Goal: Transaction & Acquisition: Purchase product/service

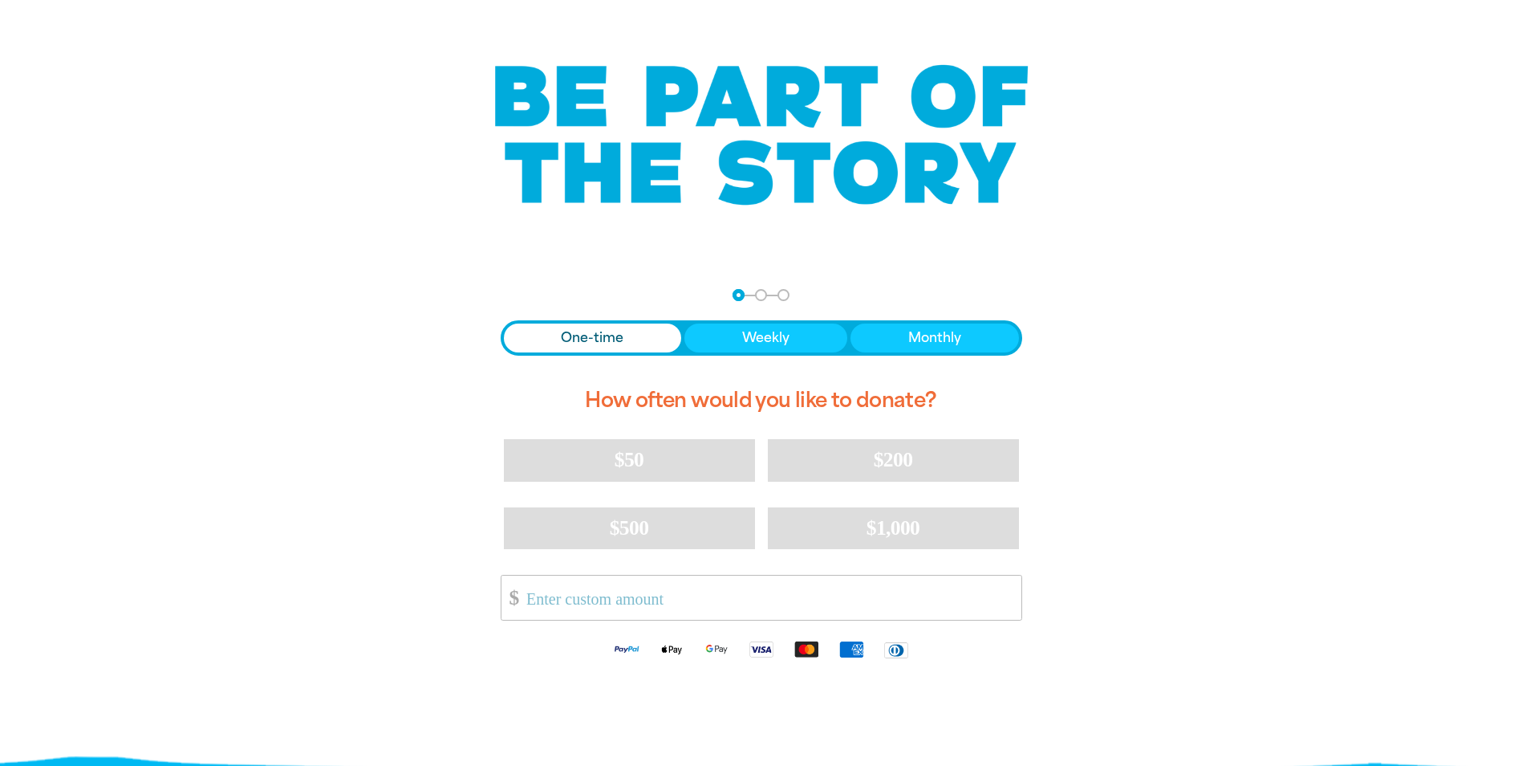
scroll to position [161, 0]
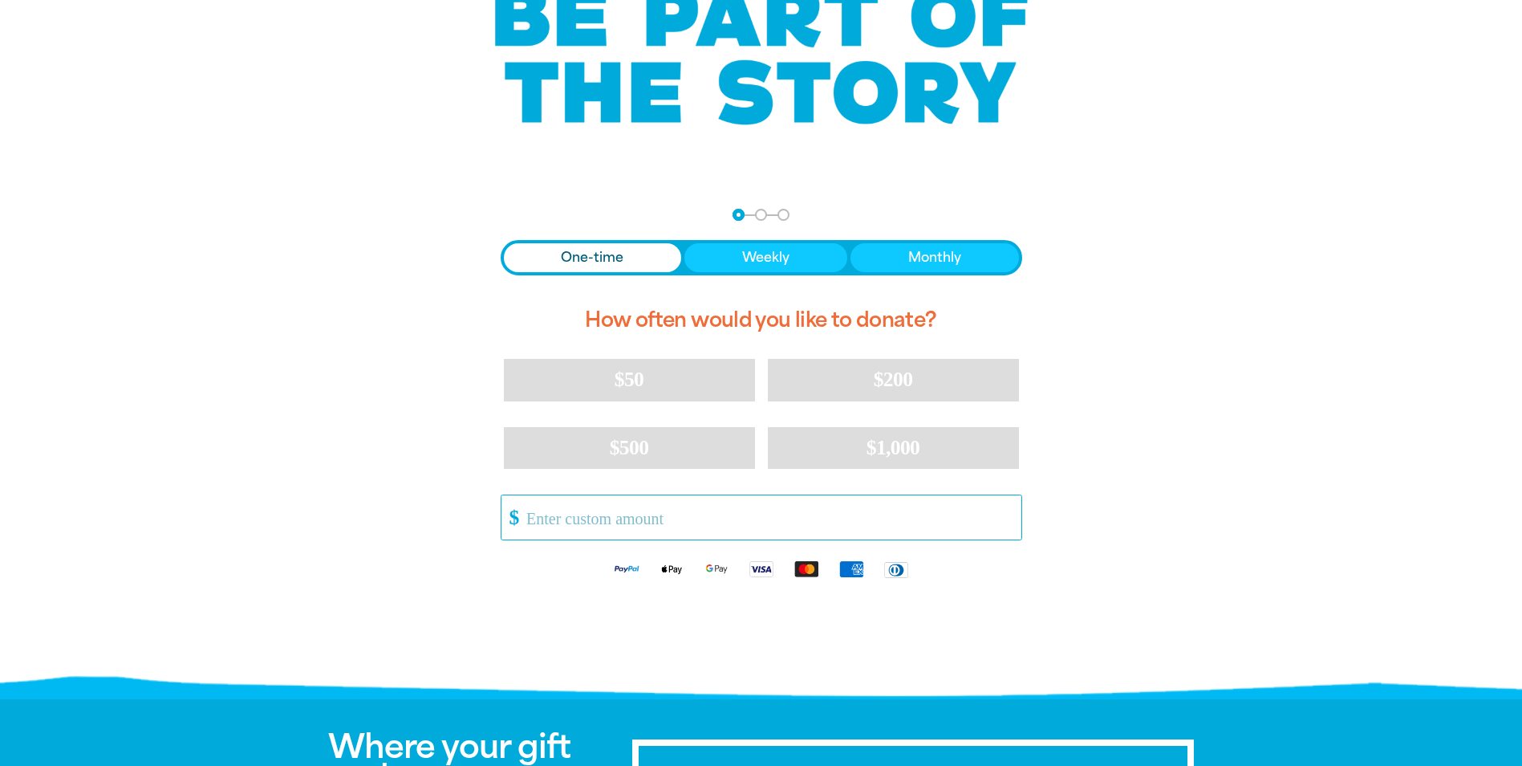
click at [631, 525] on input "Other Amount" at bounding box center [768, 517] width 506 height 44
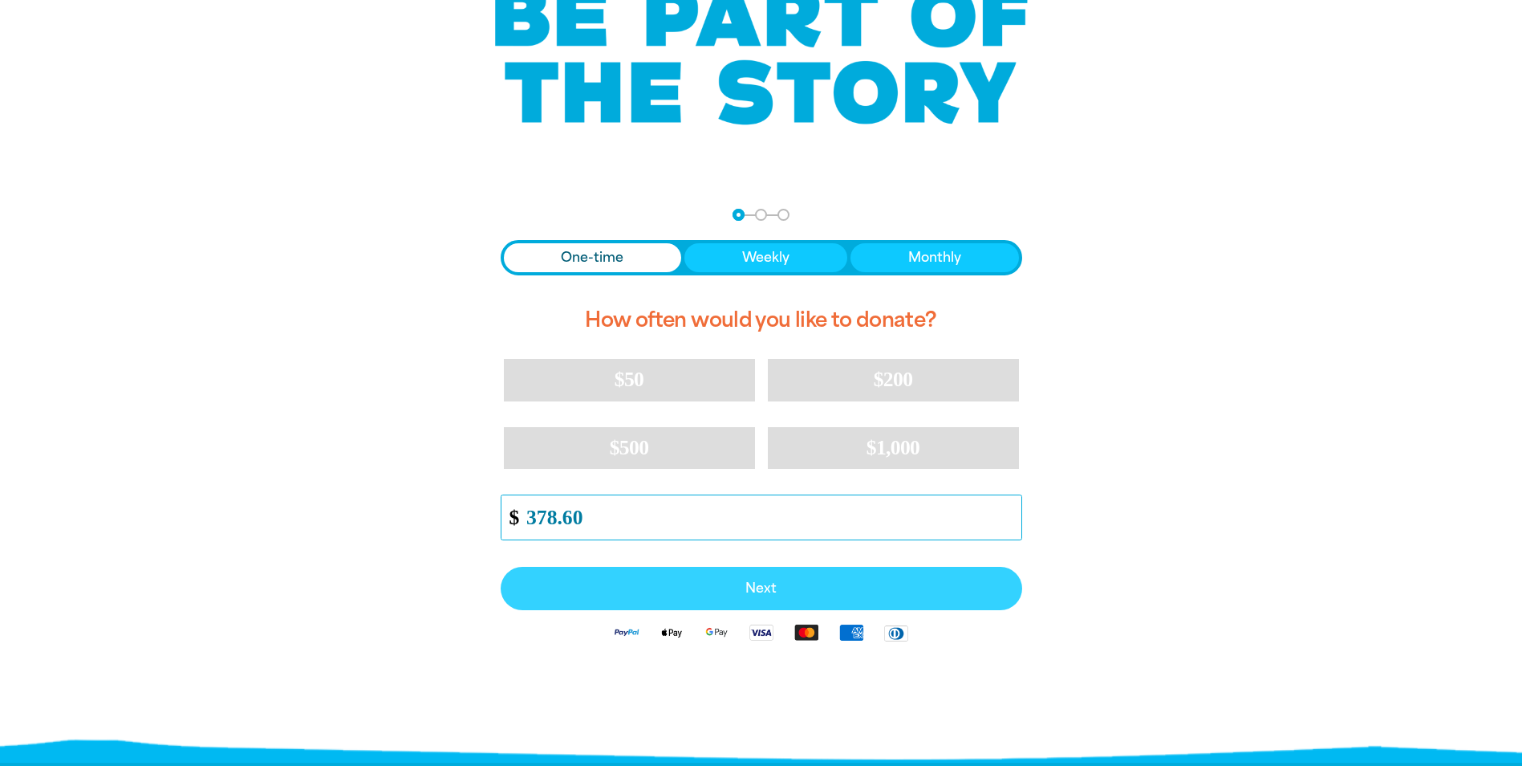
type input "378.60"
click at [760, 589] on span "Next" at bounding box center [761, 588] width 486 height 13
select select "AU"
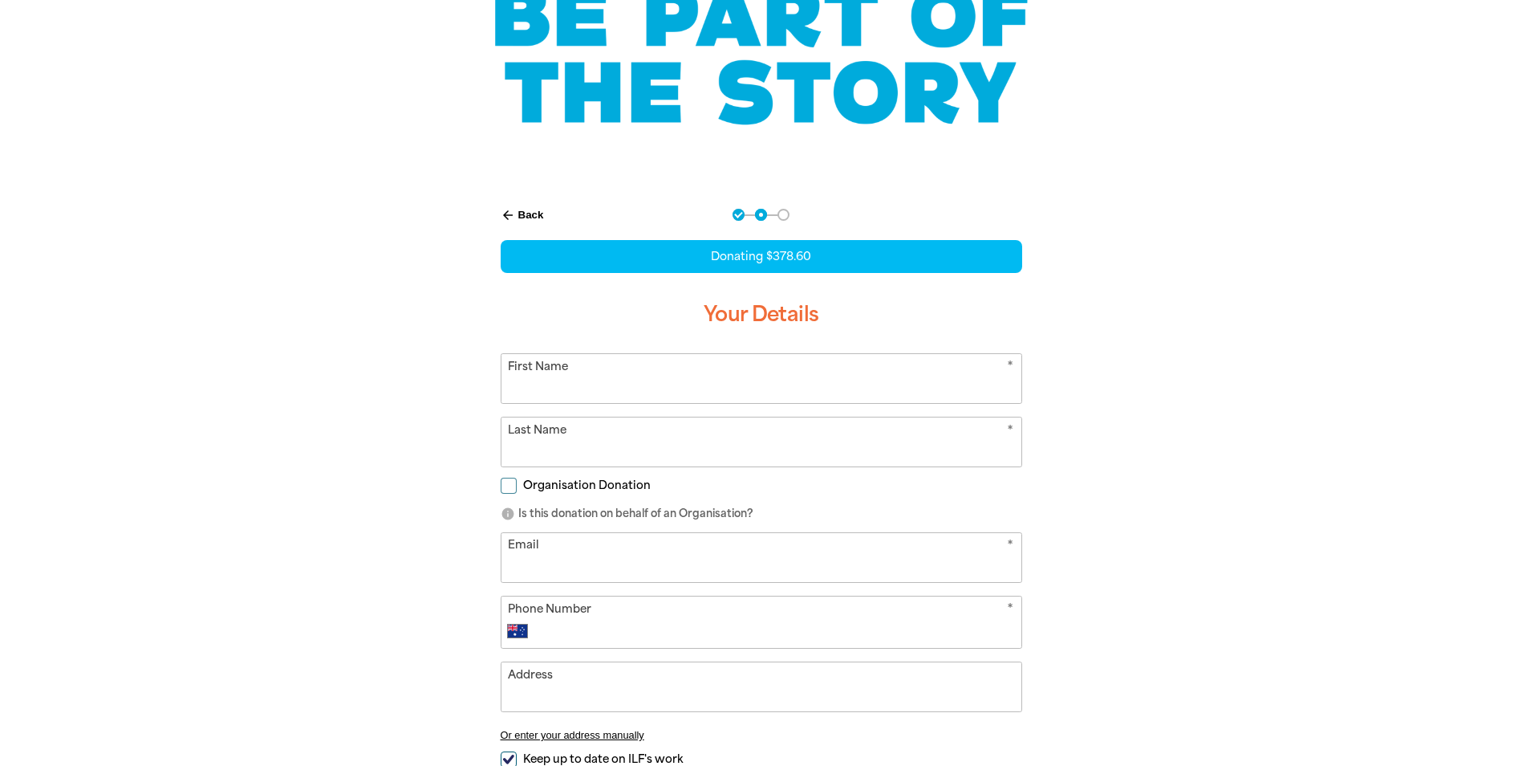
click at [602, 378] on input "First Name" at bounding box center [762, 378] width 520 height 49
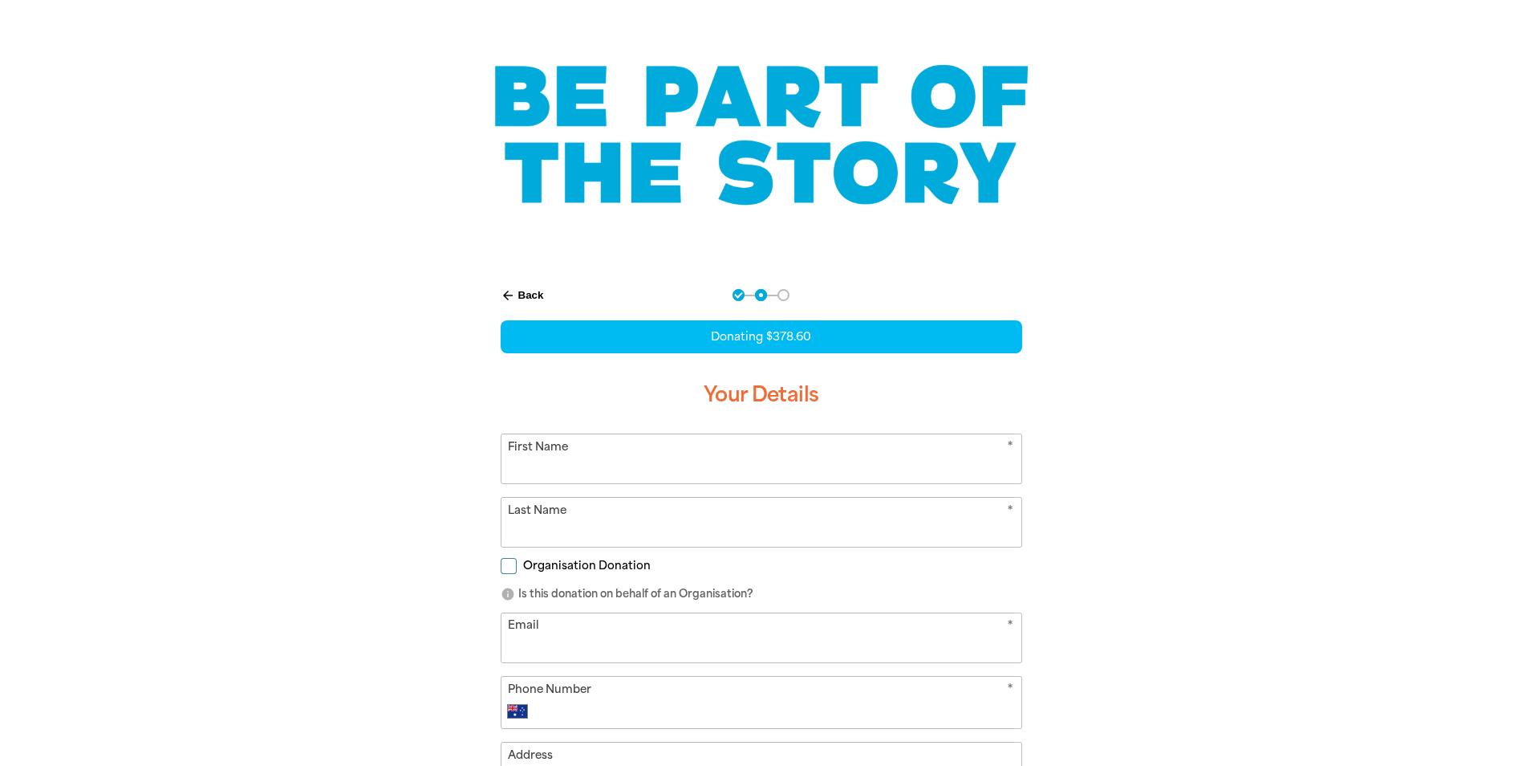
scroll to position [0, 0]
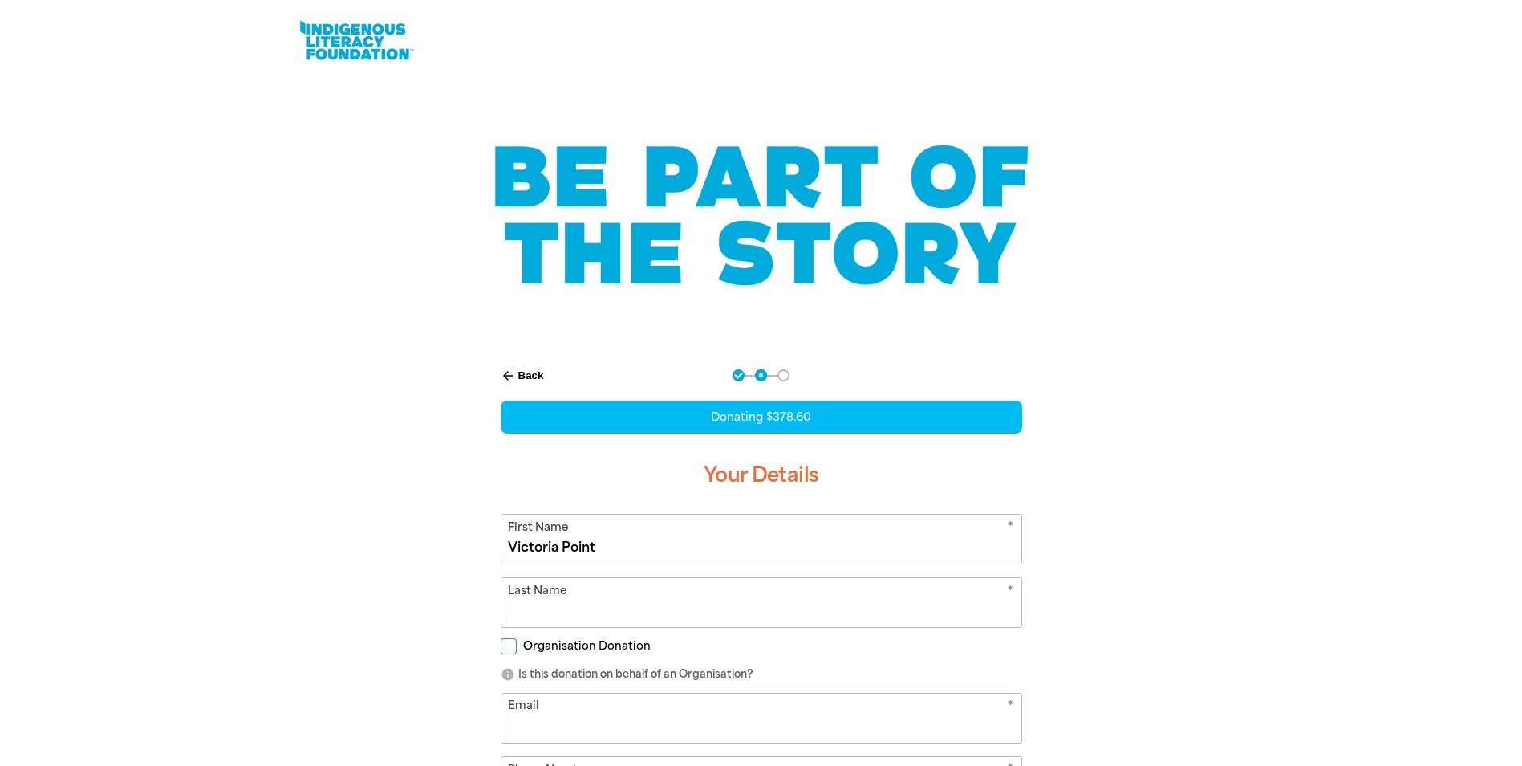
type input "Victoria Point"
click at [529, 608] on input "Last Name" at bounding box center [762, 602] width 520 height 49
type input "State"
click at [512, 643] on input "Organisation Donation" at bounding box center [509, 646] width 16 height 16
checkbox input "true"
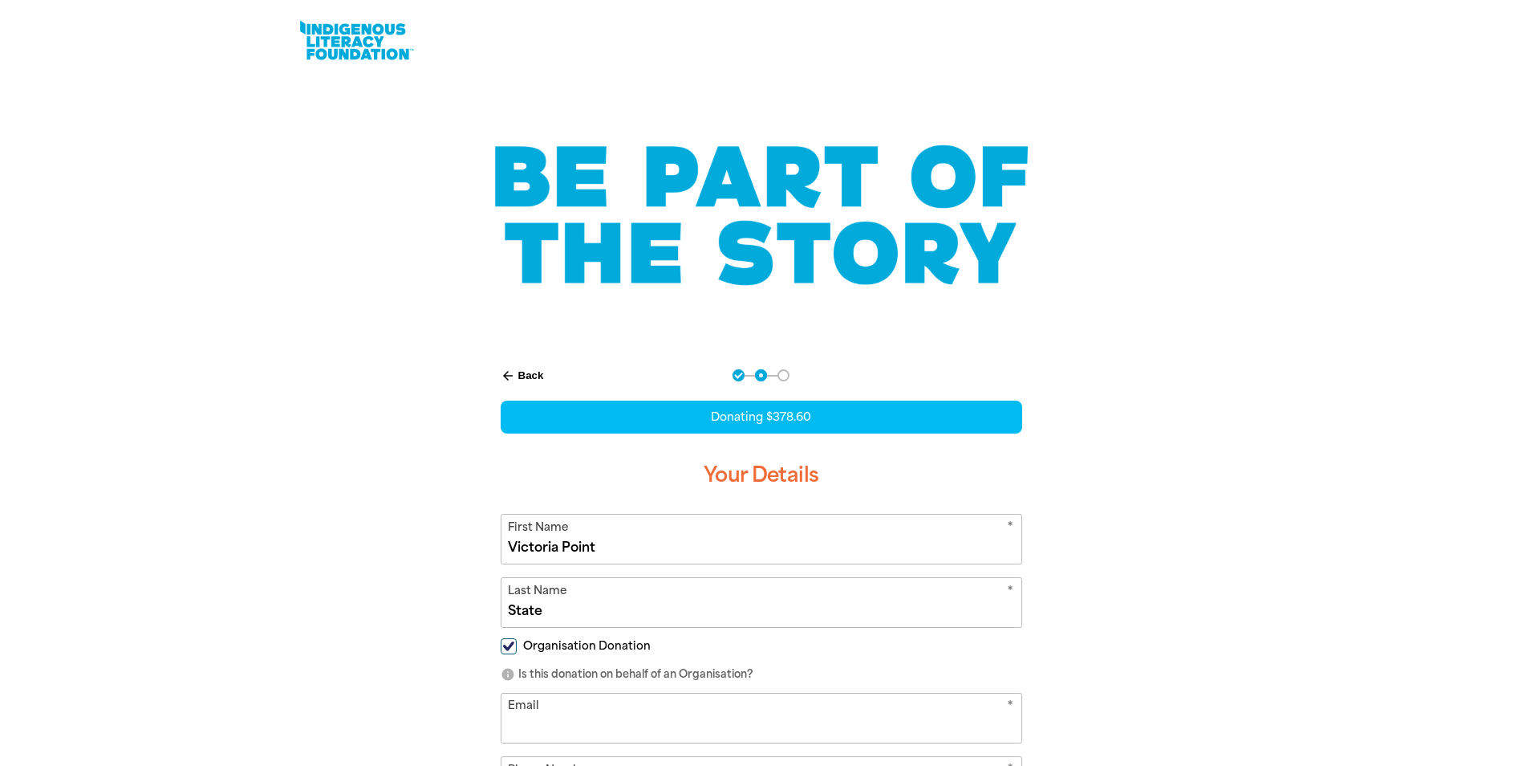
select select "AU"
drag, startPoint x: 607, startPoint y: 548, endPoint x: 500, endPoint y: 548, distance: 107.5
click at [501, 548] on div "* First Name [PERSON_NAME][GEOGRAPHIC_DATA]" at bounding box center [762, 539] width 522 height 51
type input "[PERSON_NAME]"
drag, startPoint x: 575, startPoint y: 619, endPoint x: 502, endPoint y: 625, distance: 74.1
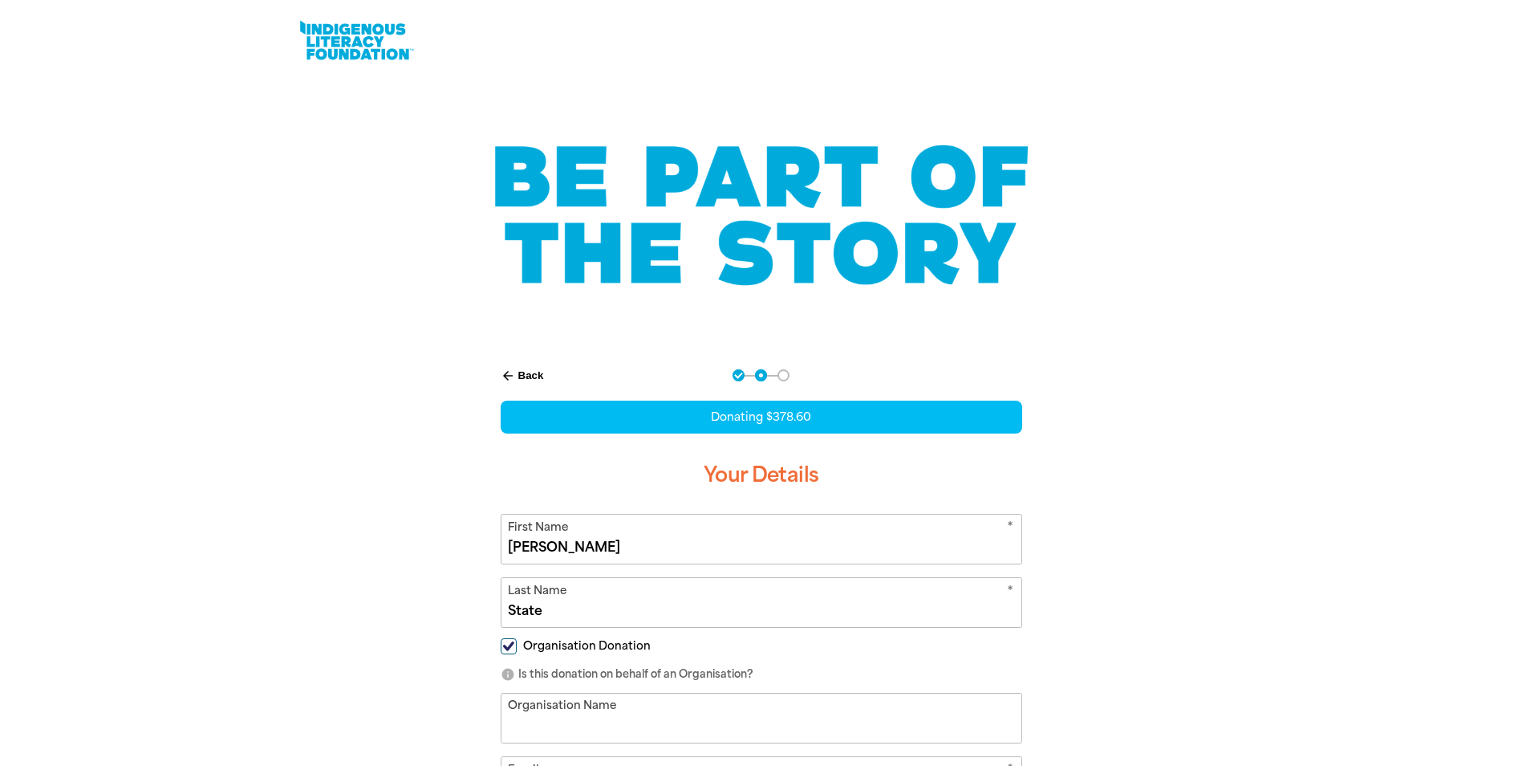
click at [502, 625] on input "State" at bounding box center [762, 602] width 520 height 49
type input "[PERSON_NAME]"
click at [455, 642] on div "arrow_back Back Step 1 Step 2 Step 3 Donating $378.60 Your Details * First Name…" at bounding box center [761, 754] width 963 height 810
click at [523, 723] on input "Organisation Name" at bounding box center [762, 717] width 520 height 49
type input "[GEOGRAPHIC_DATA]"
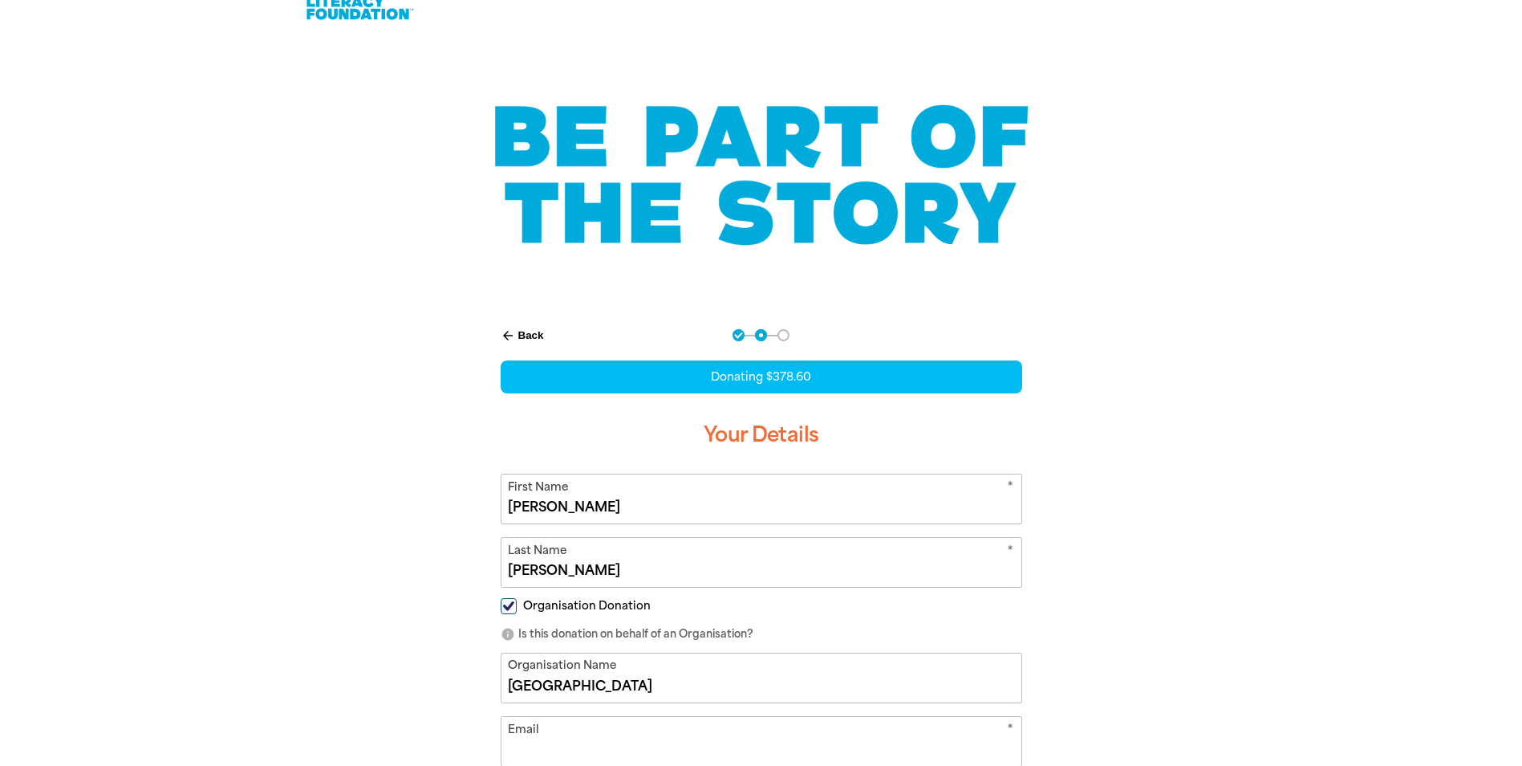
scroll to position [120, 0]
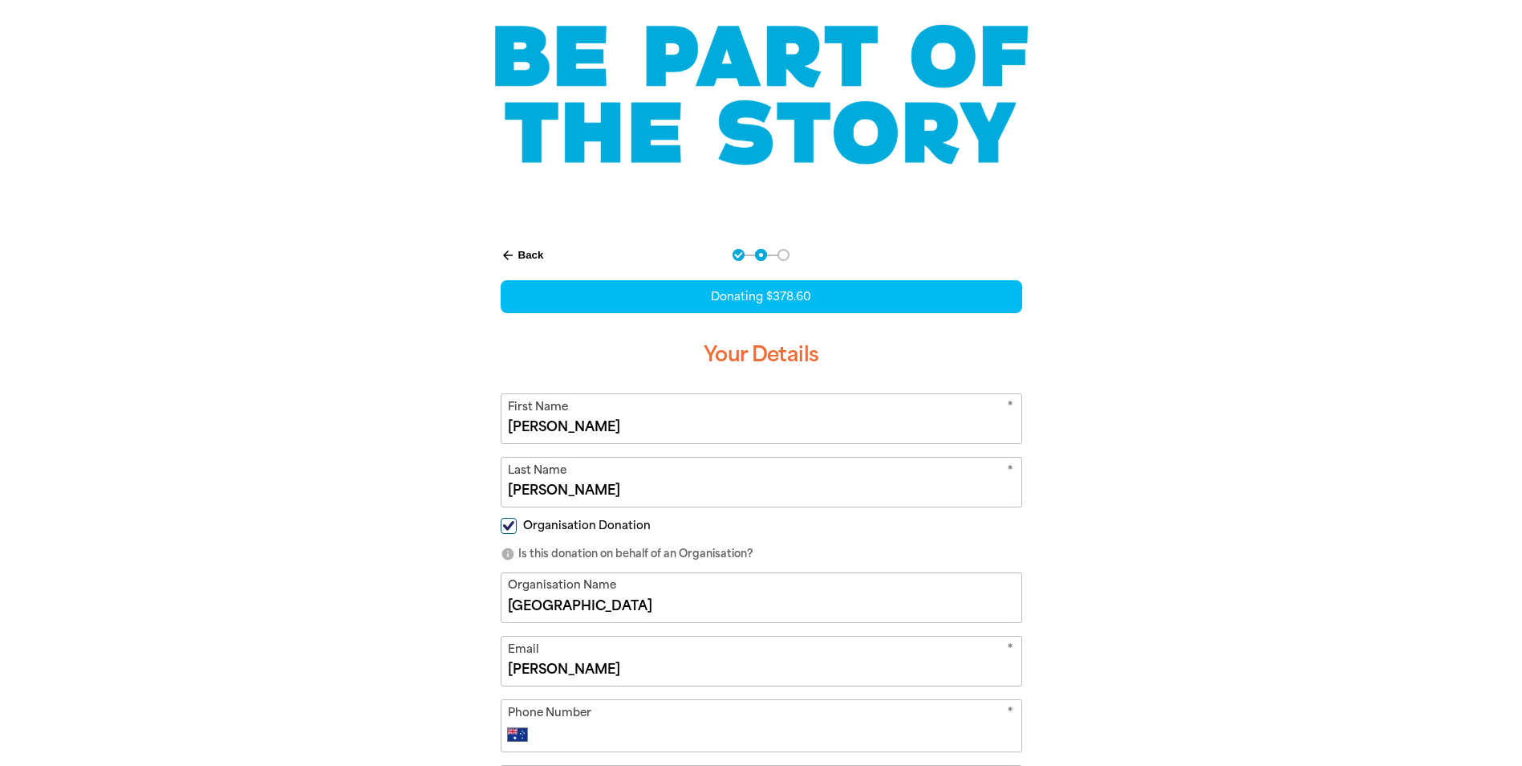
type input "[PERSON_NAME]"
click at [542, 755] on form "* First Name [PERSON_NAME] * Last Name [PERSON_NAME] Organisation Donation info…" at bounding box center [762, 672] width 522 height 558
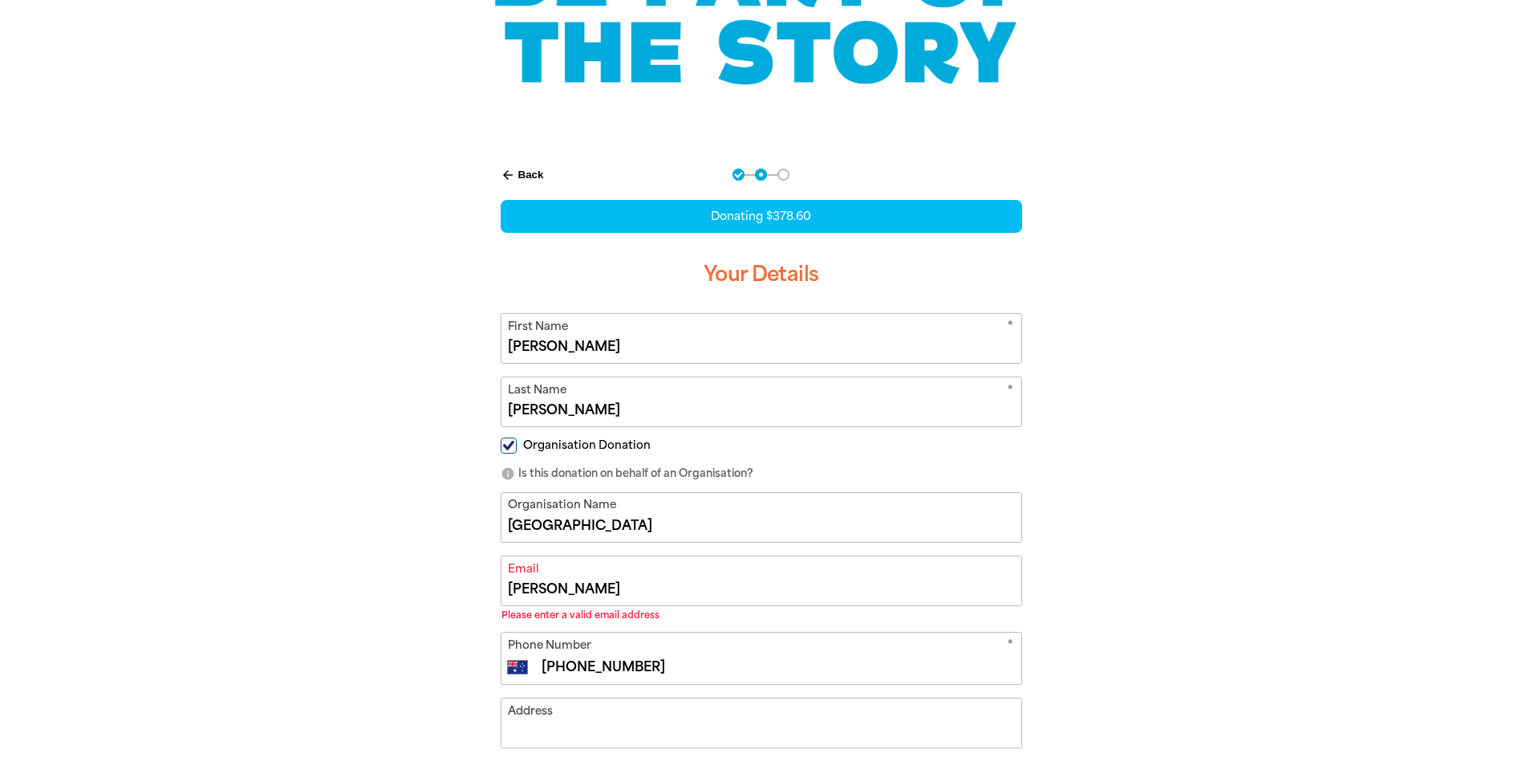
type input "[PHONE_NUMBER]"
click at [563, 589] on input "[PERSON_NAME]" at bounding box center [762, 580] width 520 height 49
type input "[EMAIL_ADDRESS][DOMAIN_NAME]"
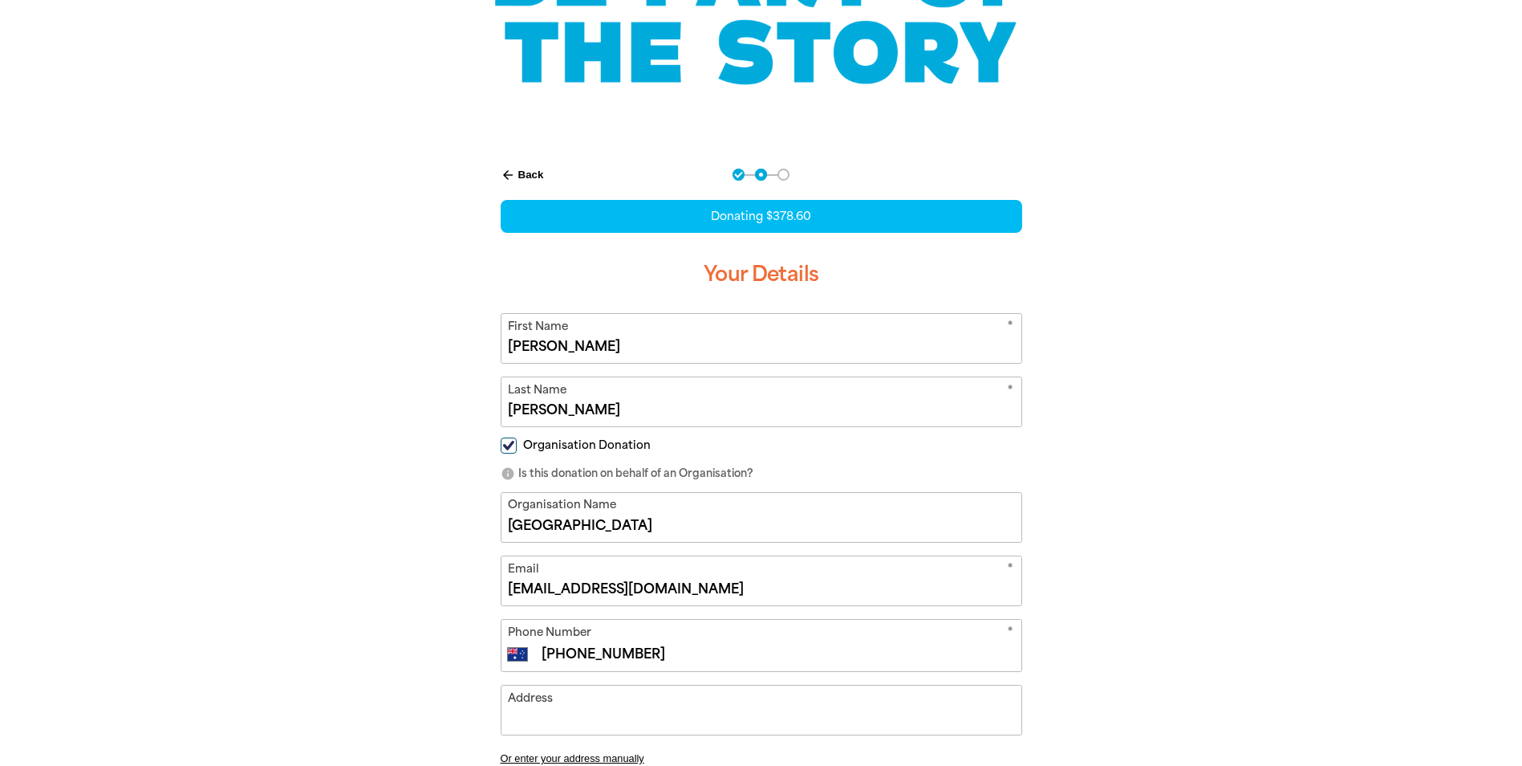
click at [528, 717] on input "Address" at bounding box center [762, 709] width 520 height 49
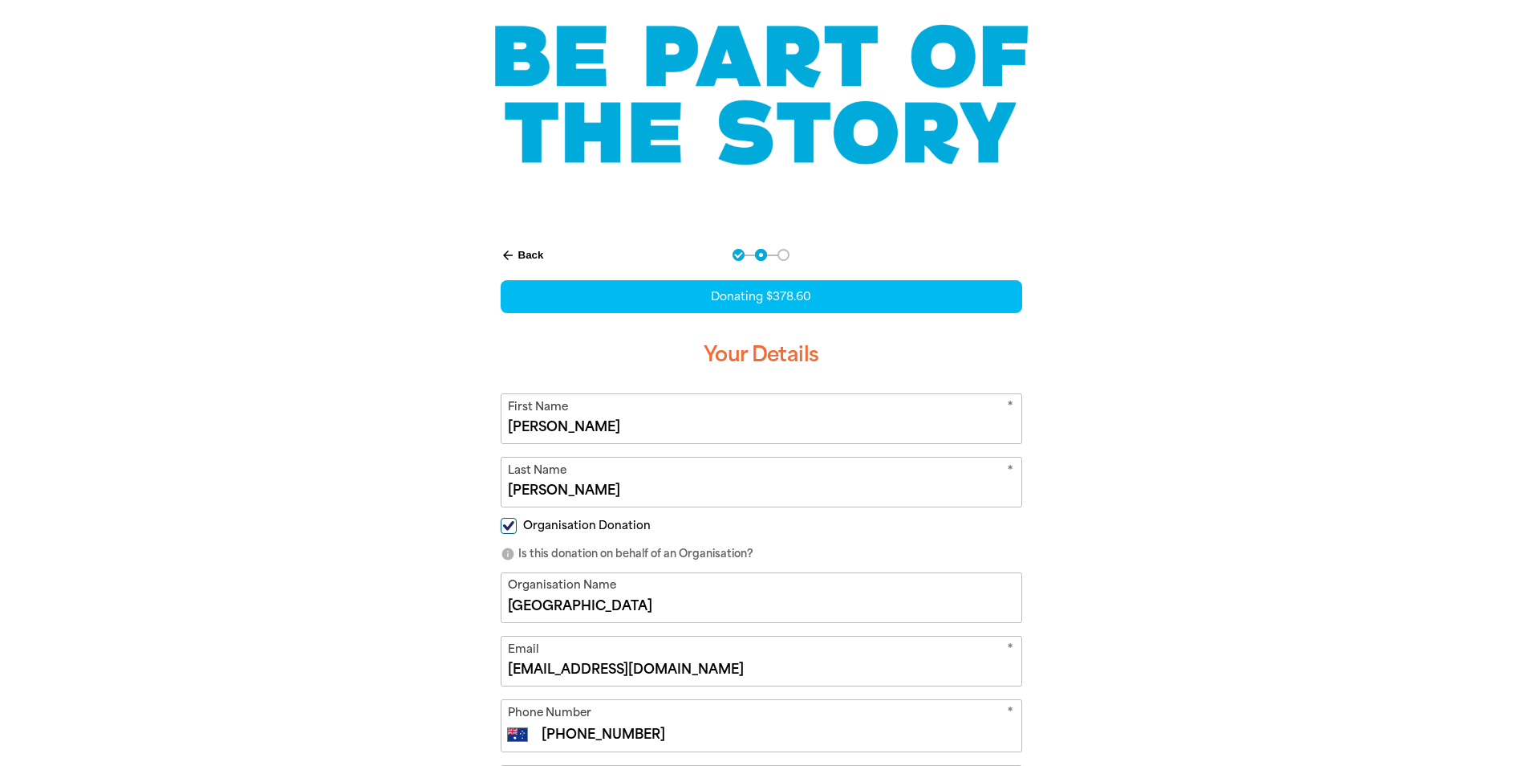
scroll to position [281, 0]
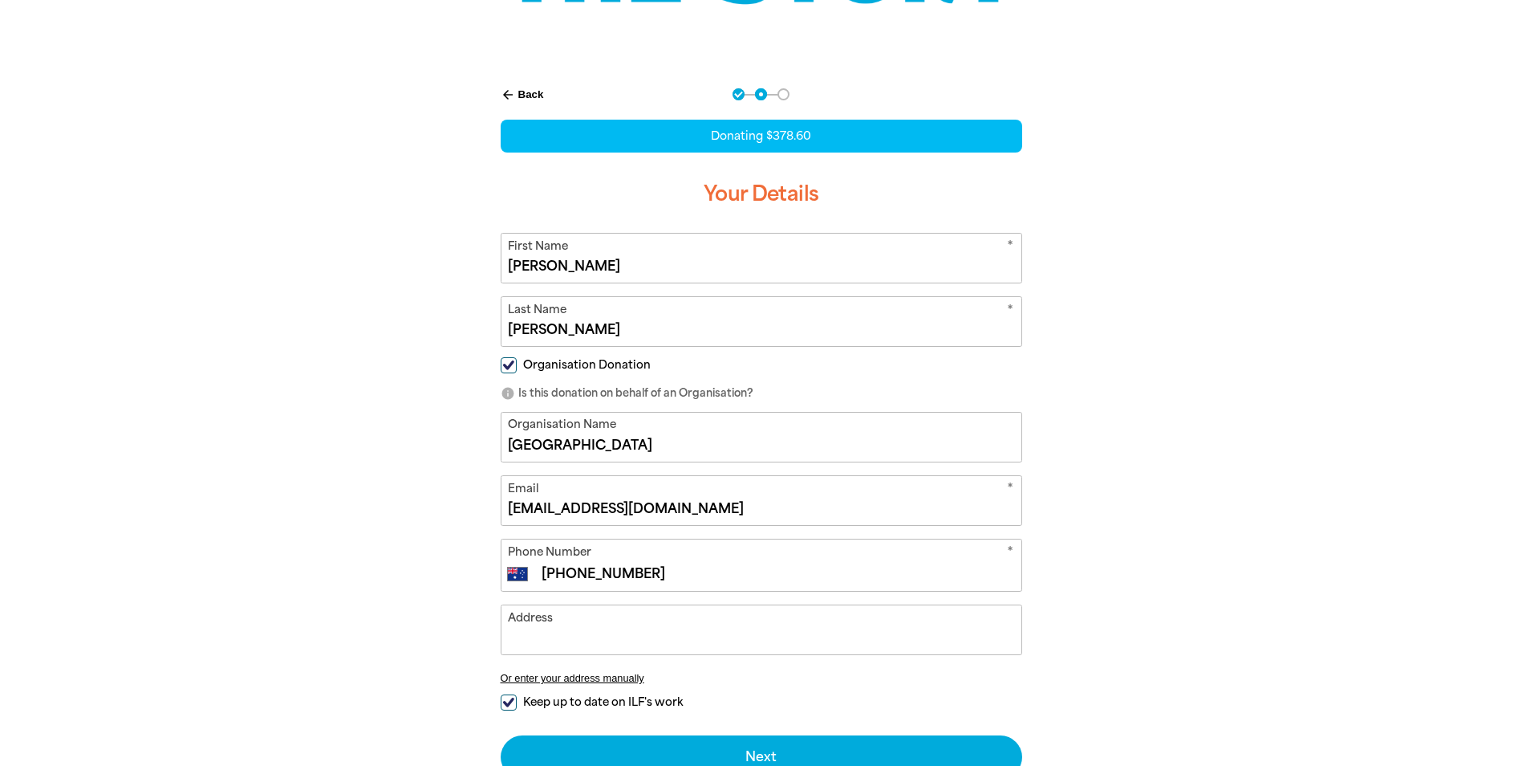
click at [628, 454] on input "[GEOGRAPHIC_DATA]" at bounding box center [762, 436] width 520 height 49
click at [824, 623] on input "Address" at bounding box center [762, 629] width 520 height 49
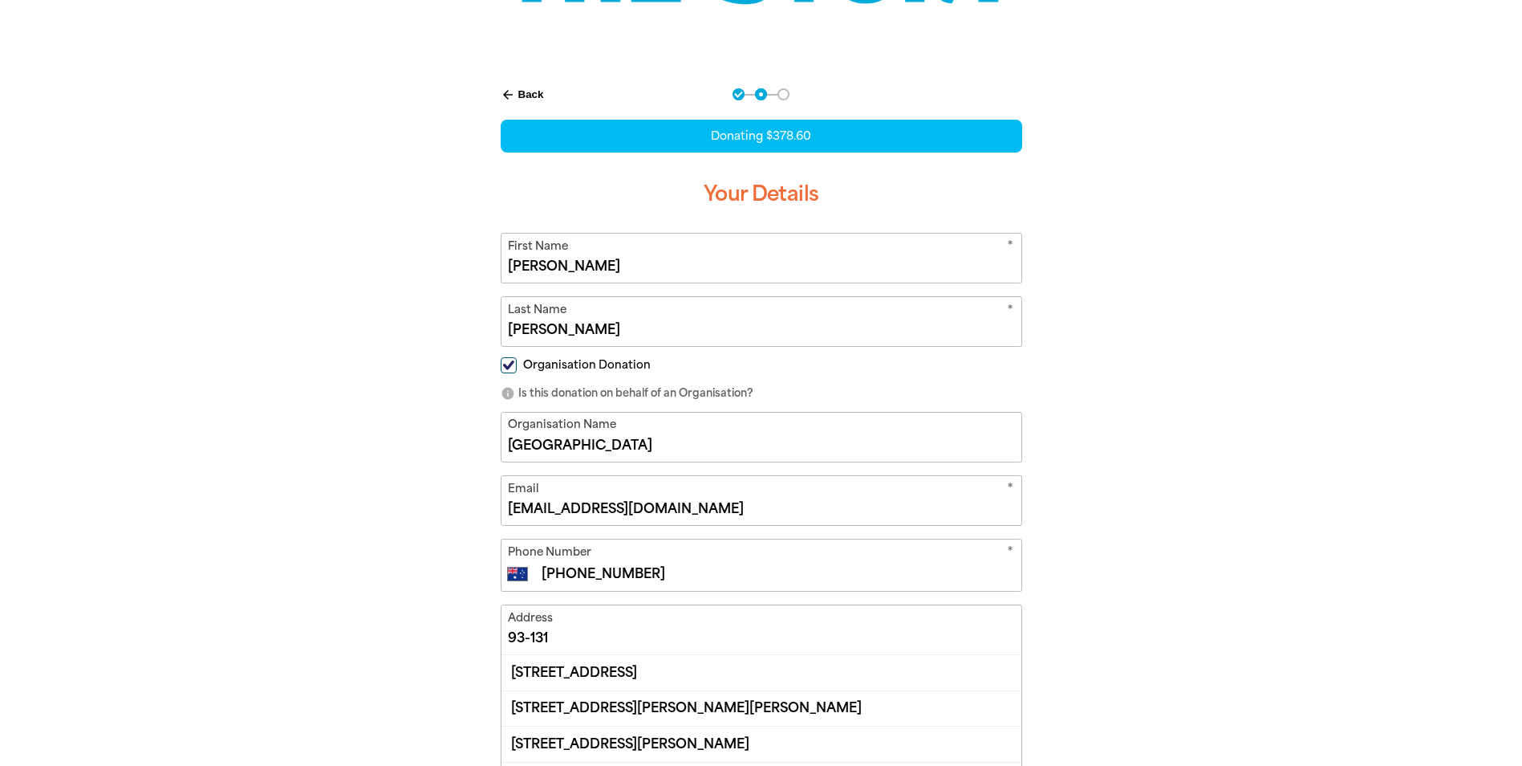
click at [575, 705] on div "[STREET_ADDRESS][PERSON_NAME][PERSON_NAME]" at bounding box center [762, 707] width 520 height 35
type input "[STREET_ADDRESS][PERSON_NAME][PERSON_NAME]"
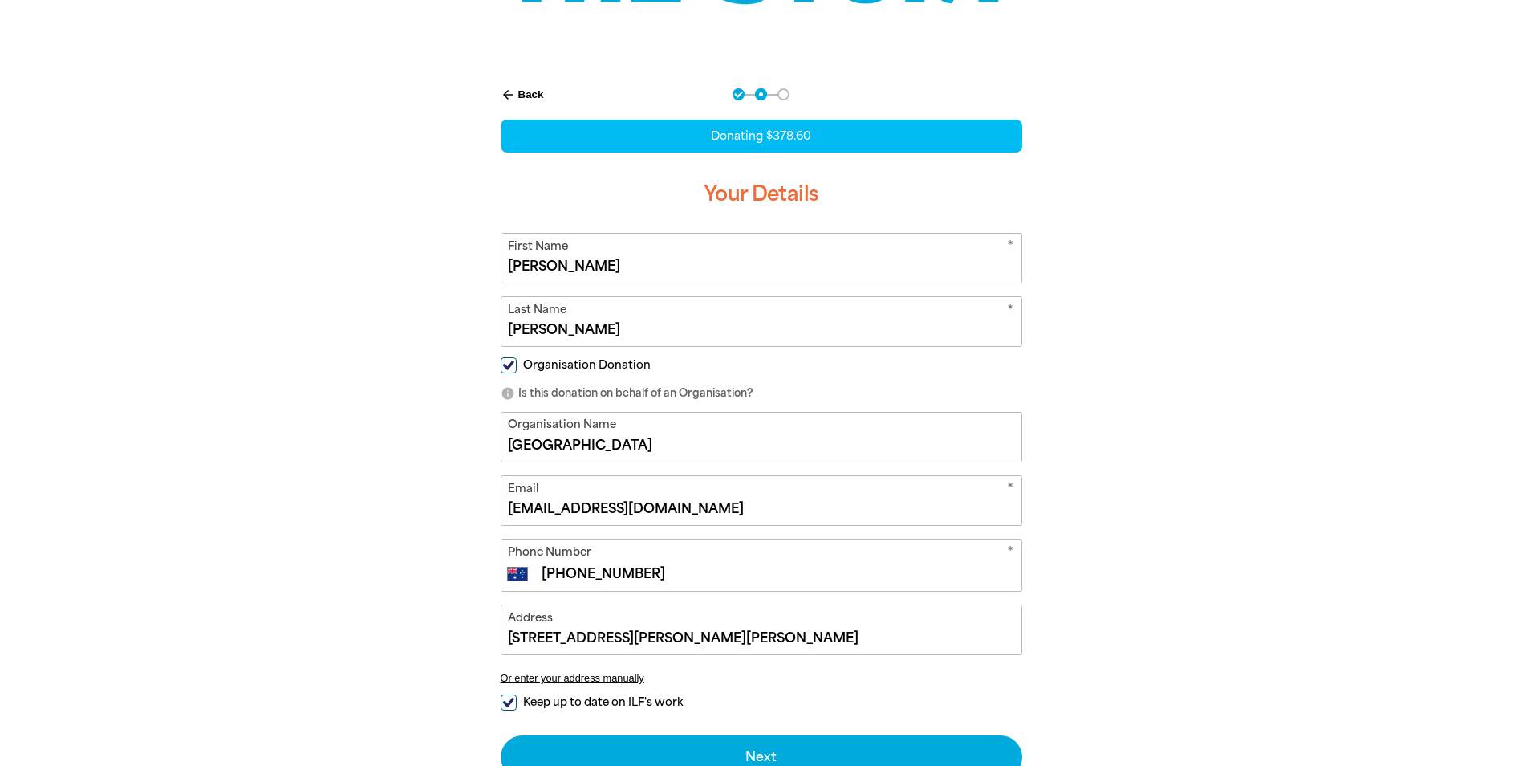
click at [511, 702] on input "Keep up to date on ILF's work" at bounding box center [509, 702] width 16 height 16
checkbox input "false"
click at [759, 758] on button "Next chevron_right" at bounding box center [762, 756] width 522 height 43
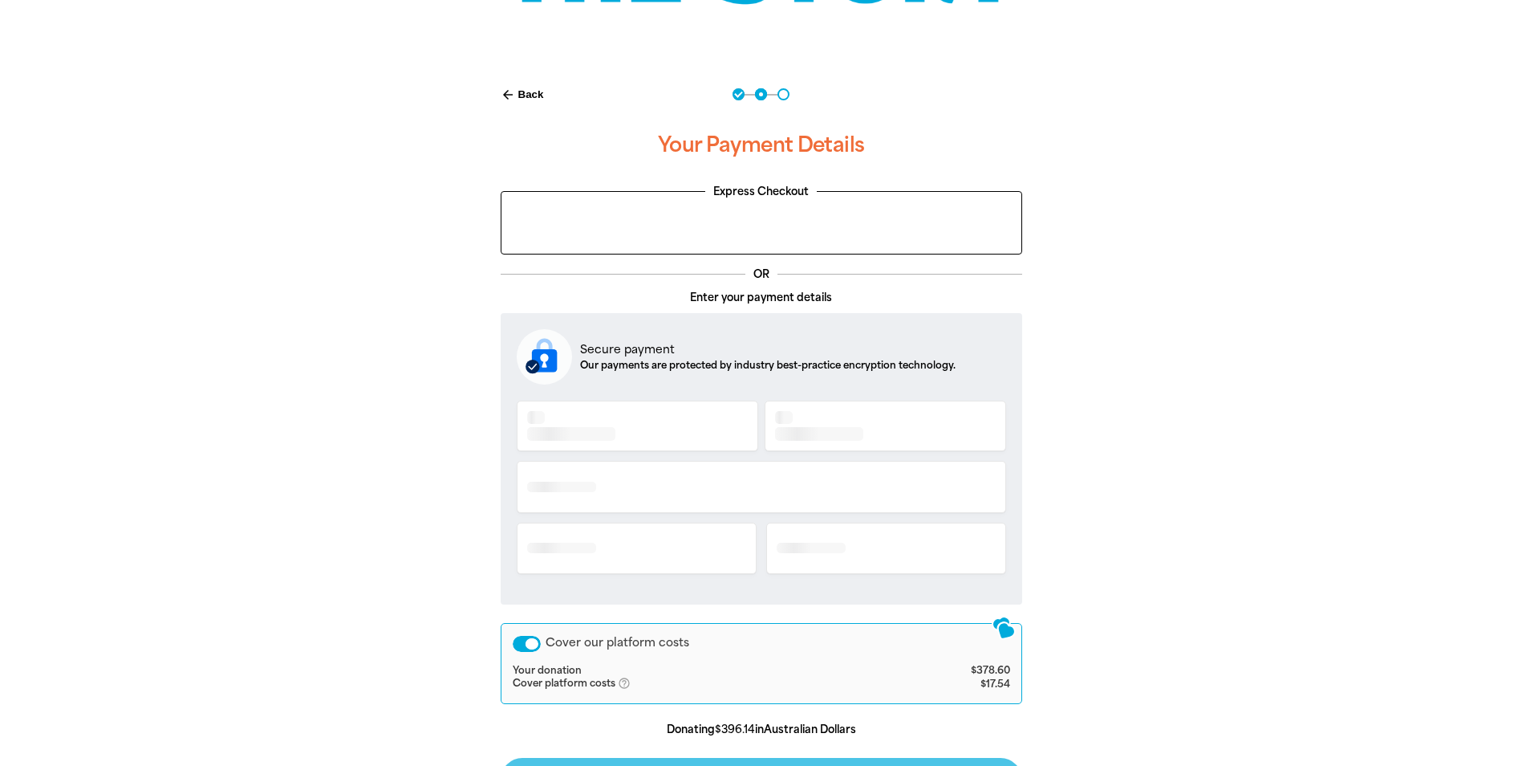
scroll to position [331, 0]
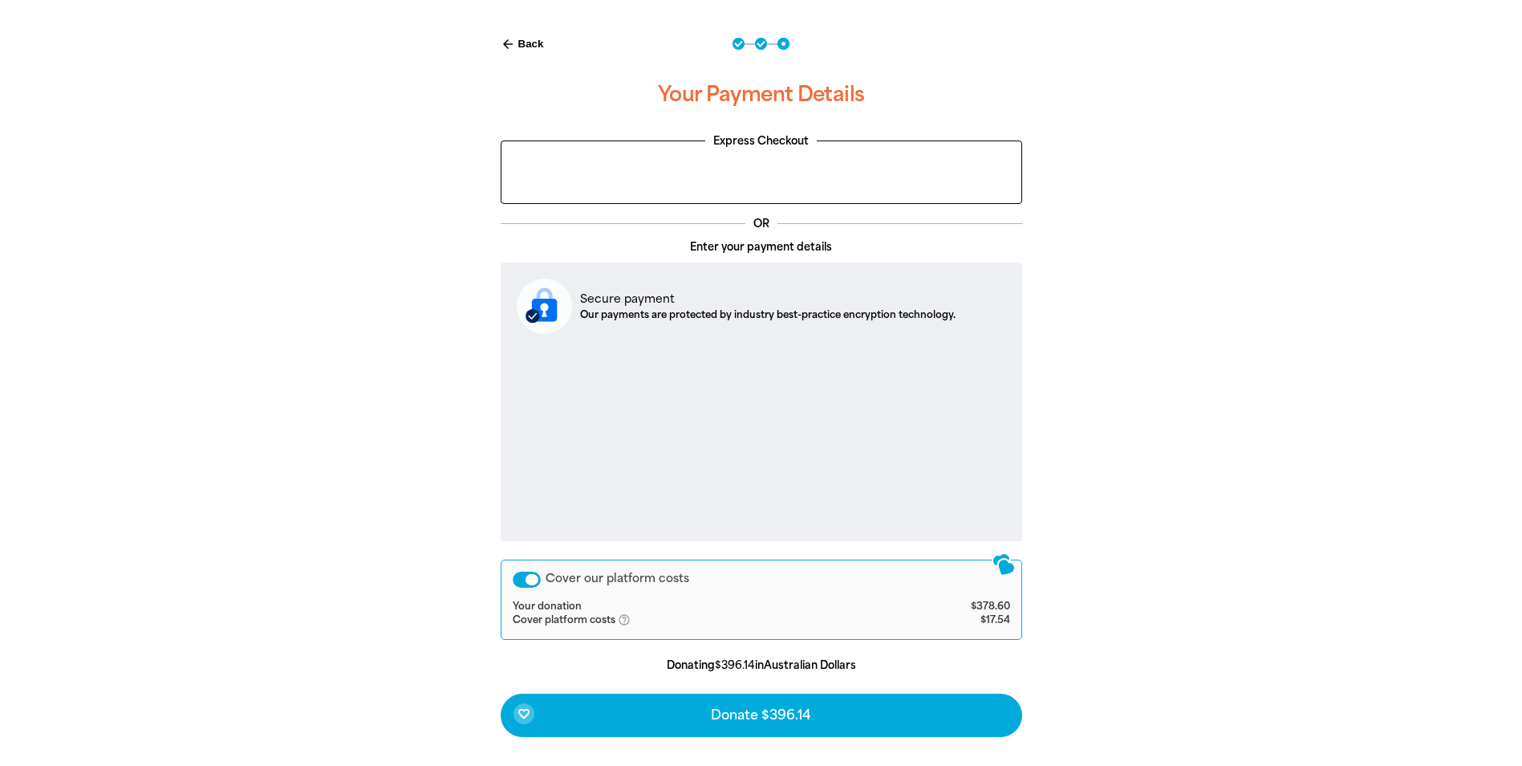
click at [529, 579] on div "Cover our platform costs" at bounding box center [527, 579] width 28 height 16
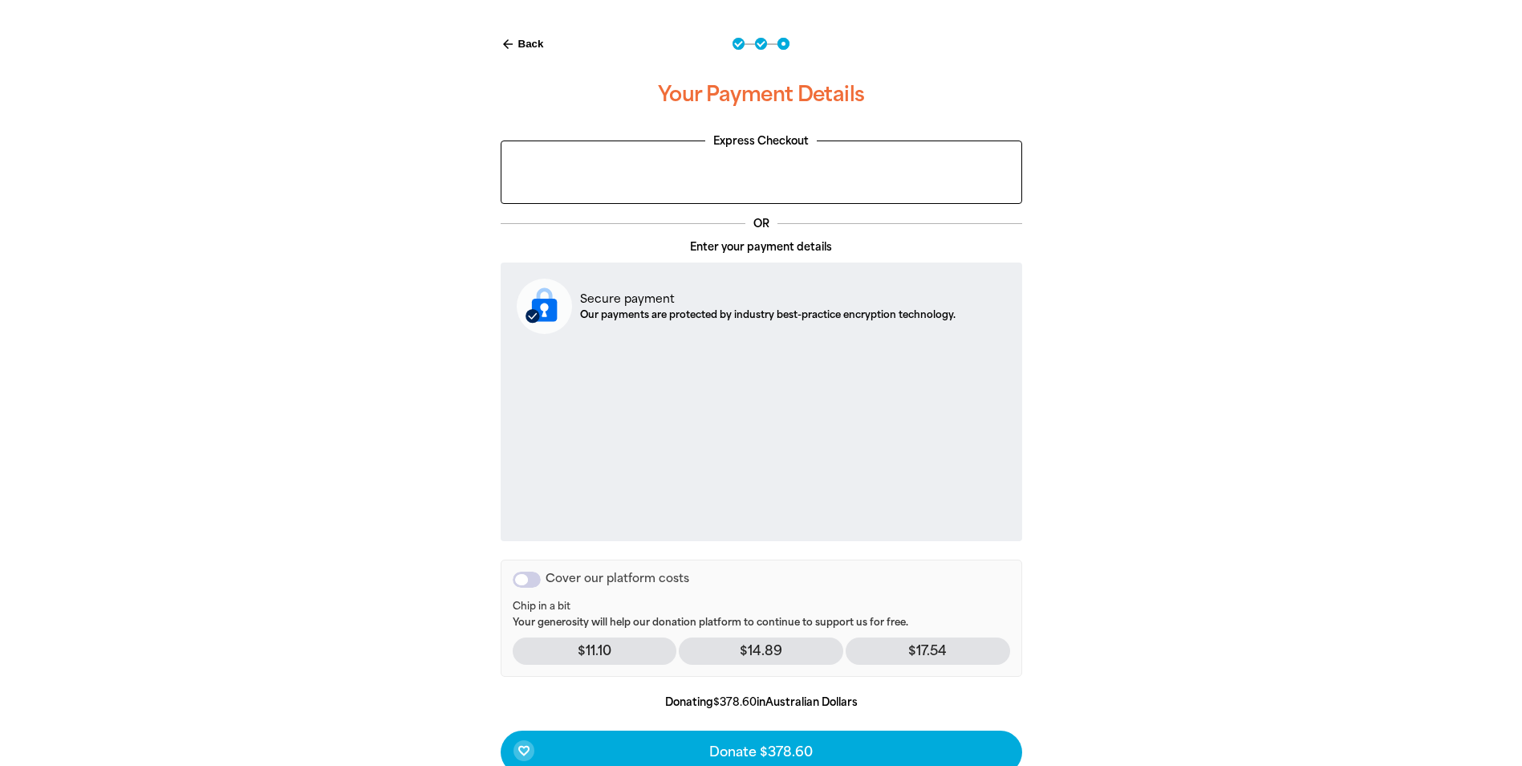
click at [529, 579] on div "Cover our platform costs" at bounding box center [527, 579] width 28 height 16
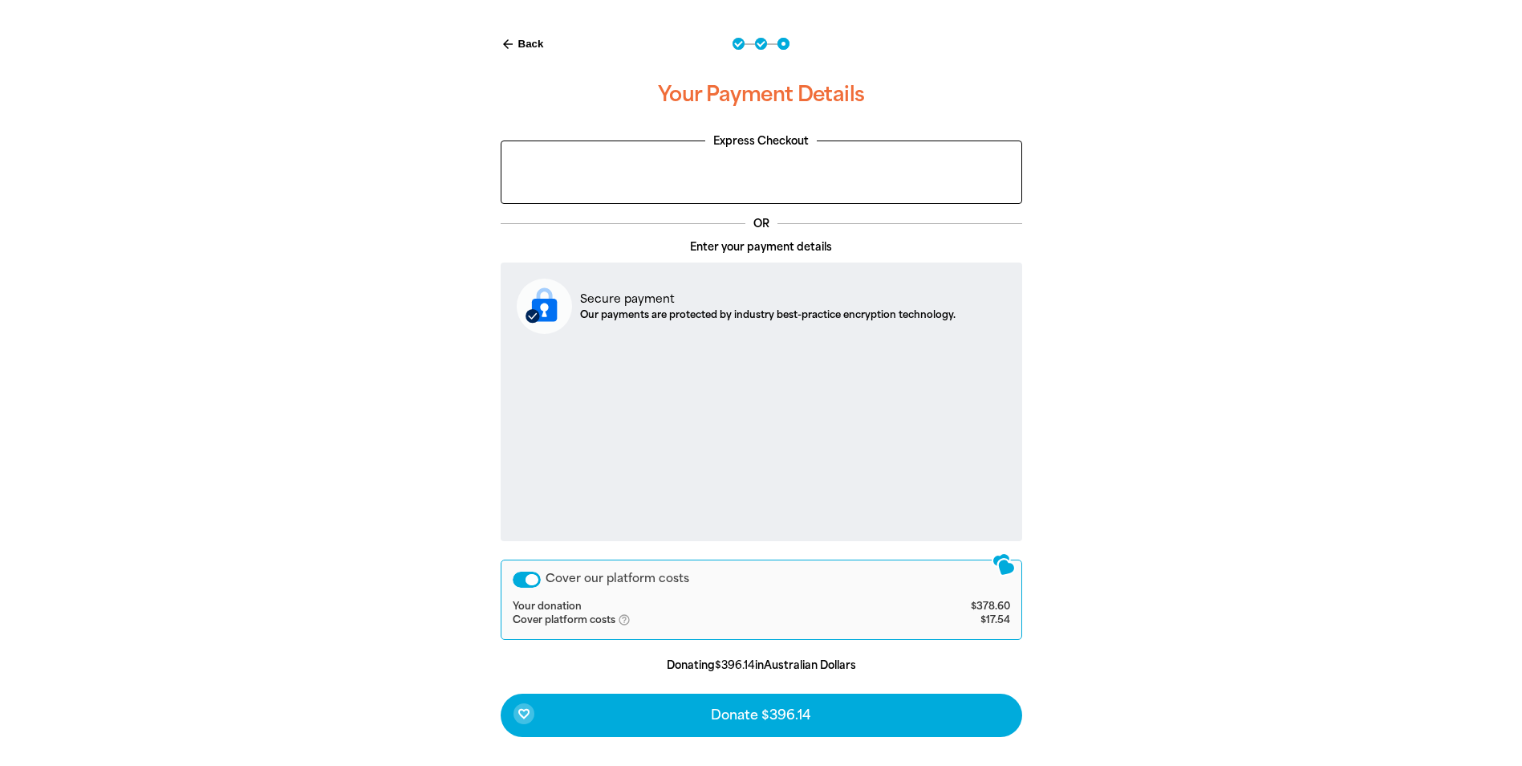
click at [529, 579] on div "Cover our platform costs" at bounding box center [527, 579] width 28 height 16
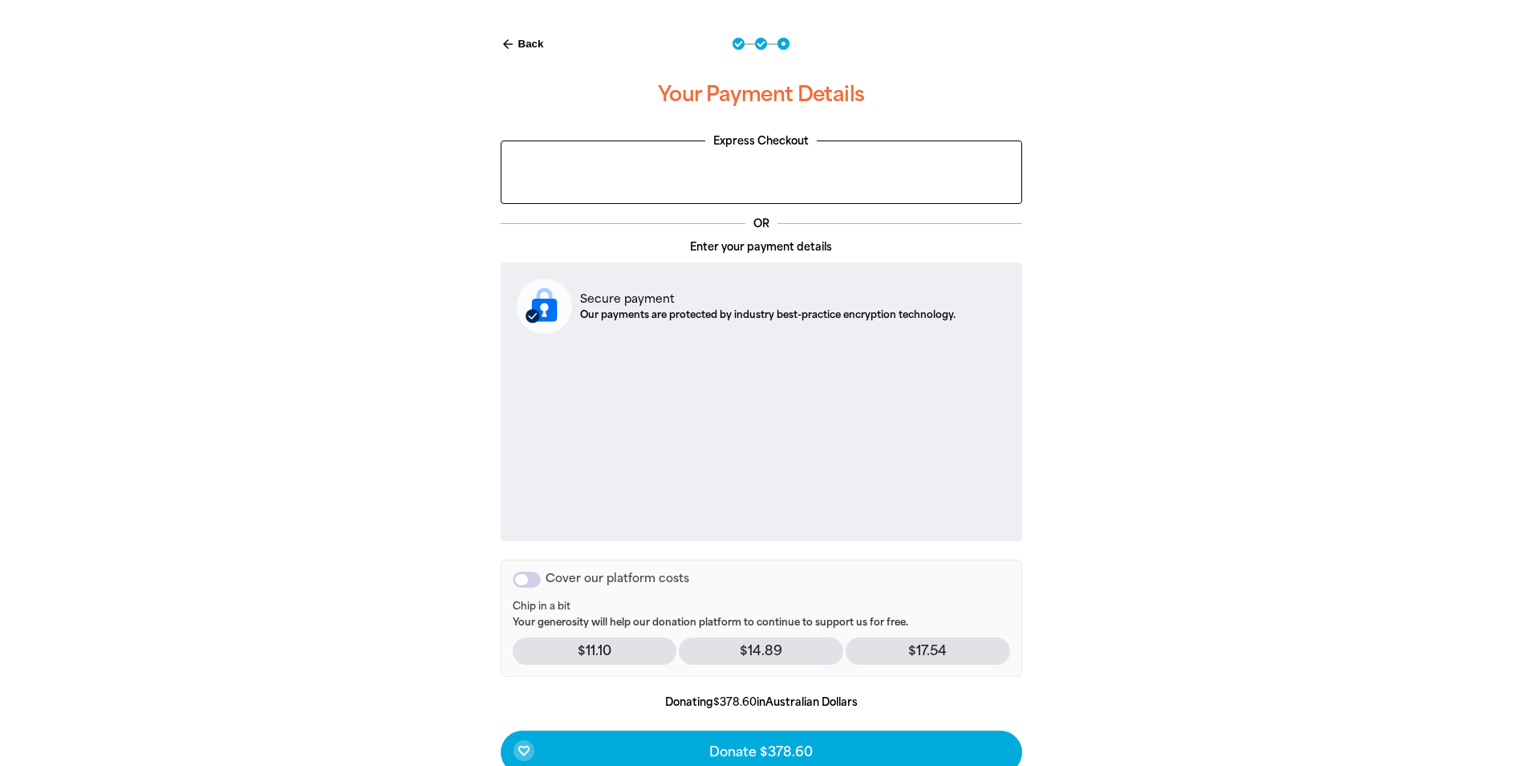
scroll to position [412, 0]
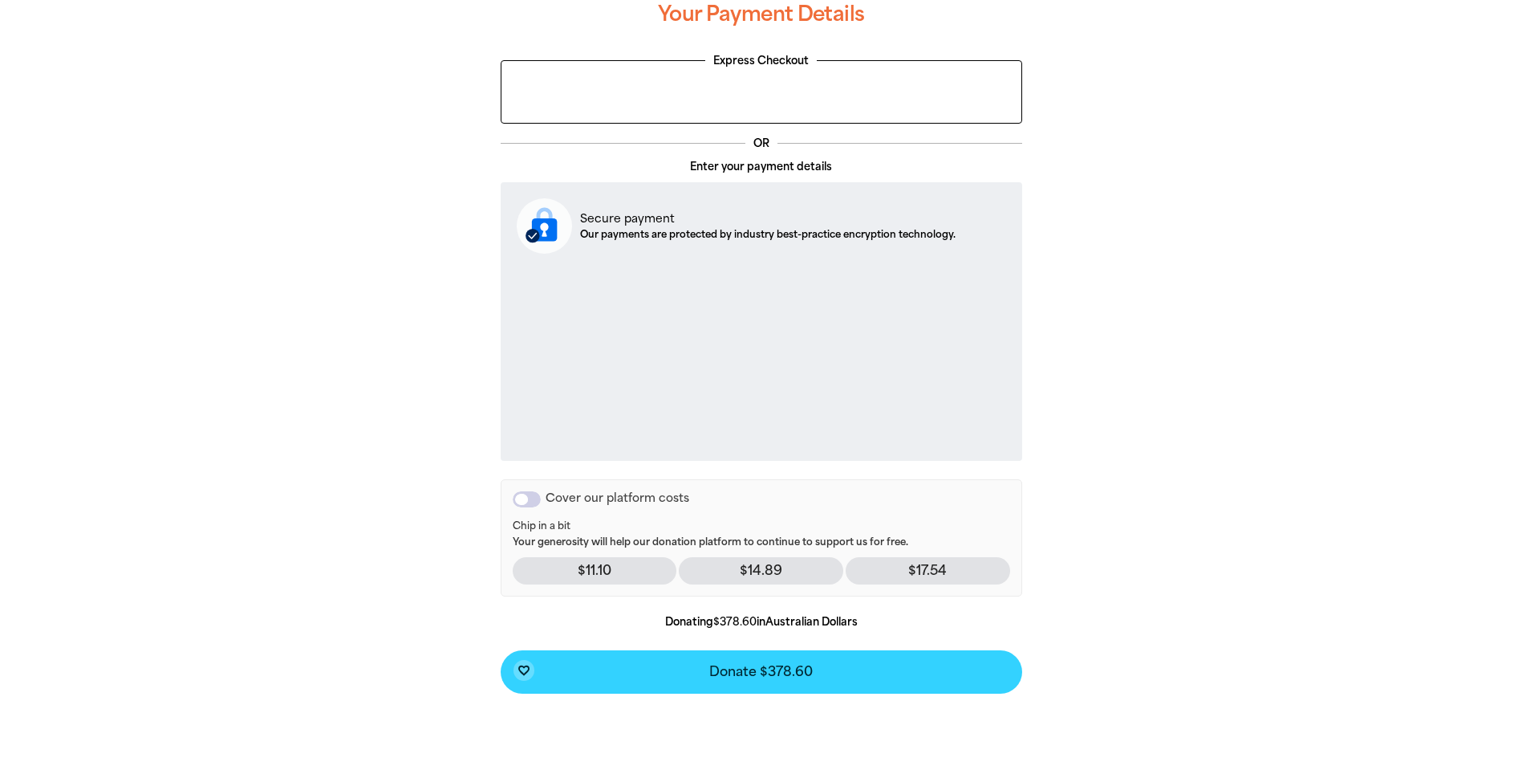
click at [757, 673] on span "Donate $378.60" at bounding box center [761, 671] width 104 height 13
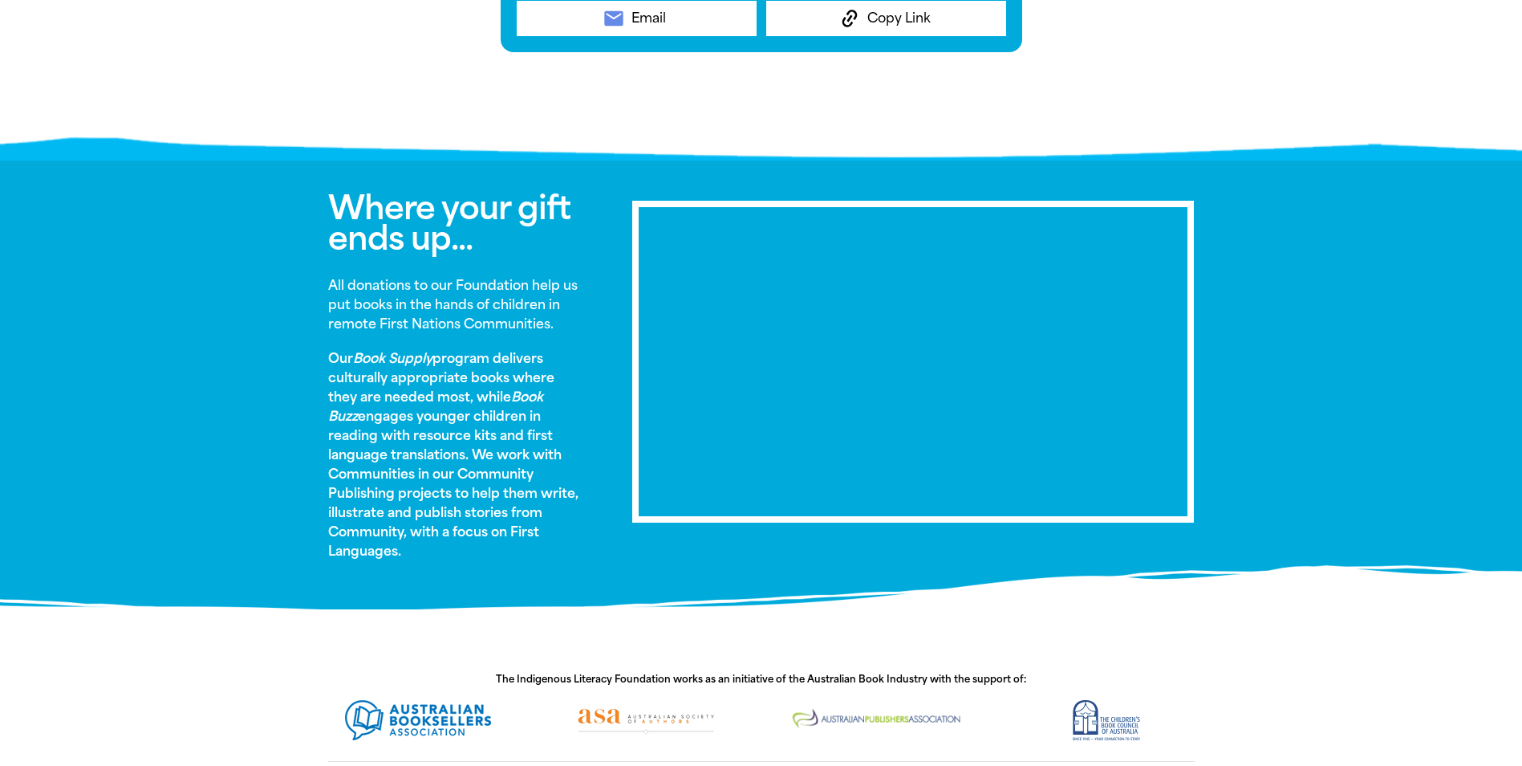
scroll to position [327, 0]
